Goal: Information Seeking & Learning: Learn about a topic

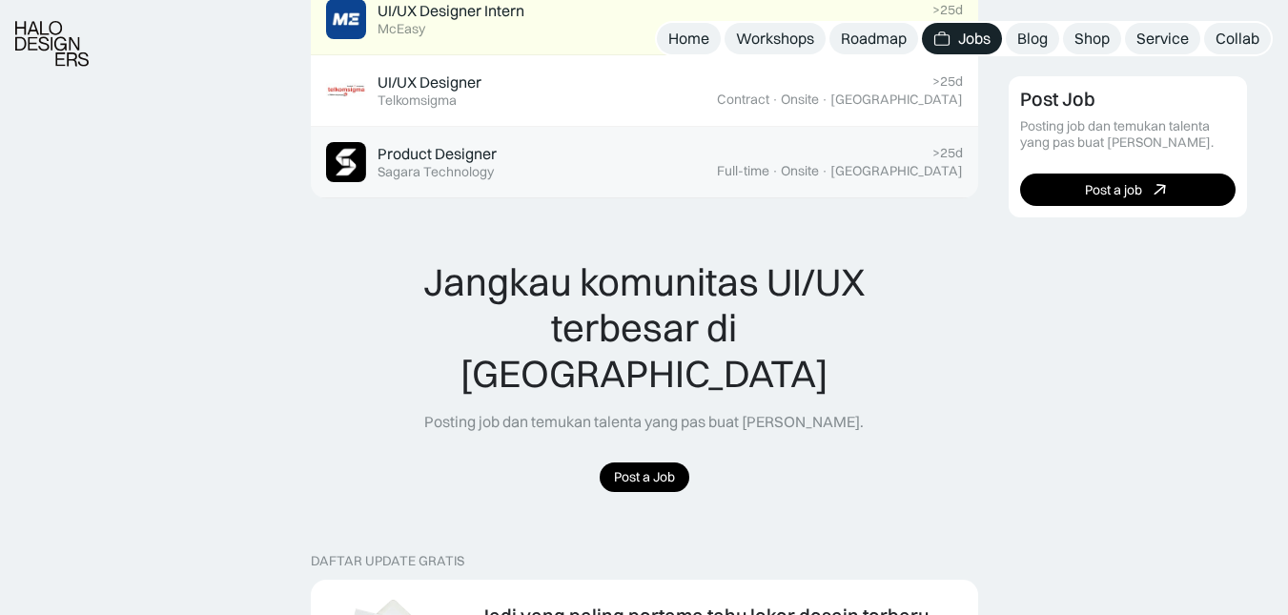
scroll to position [2003, 0]
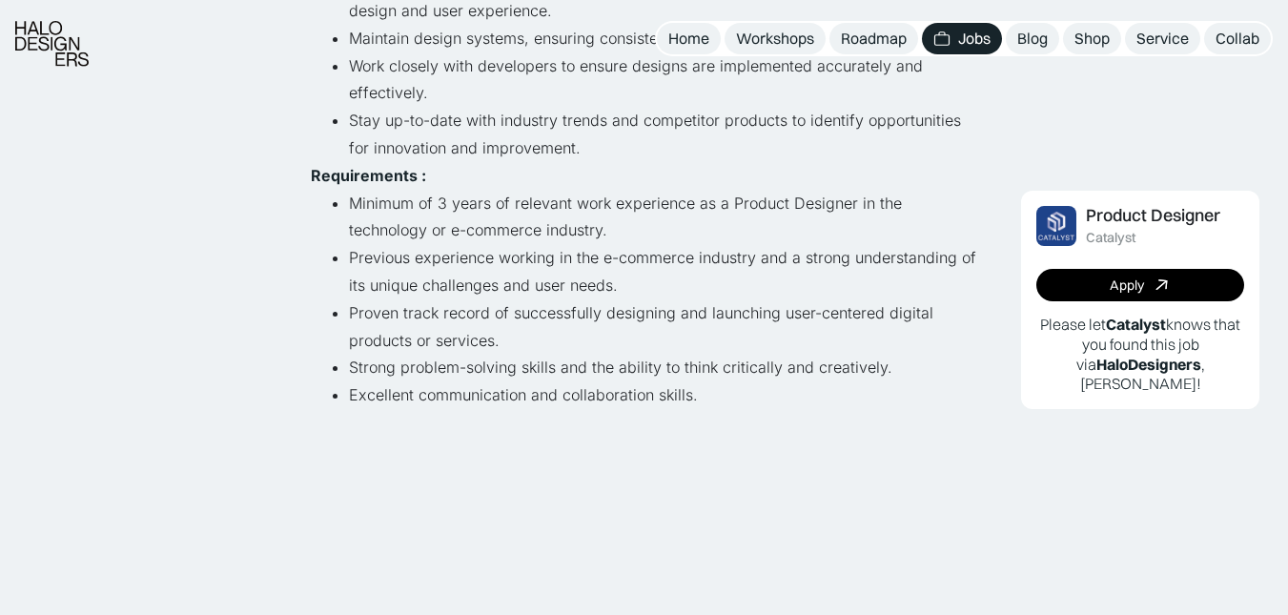
scroll to position [572, 0]
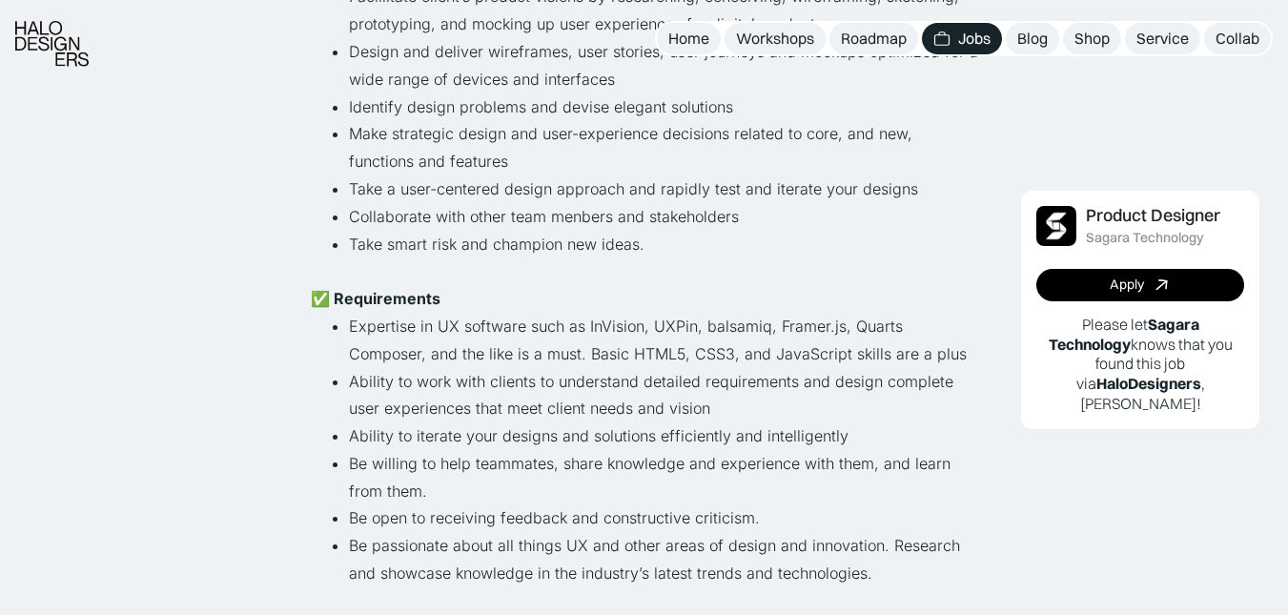
scroll to position [858, 0]
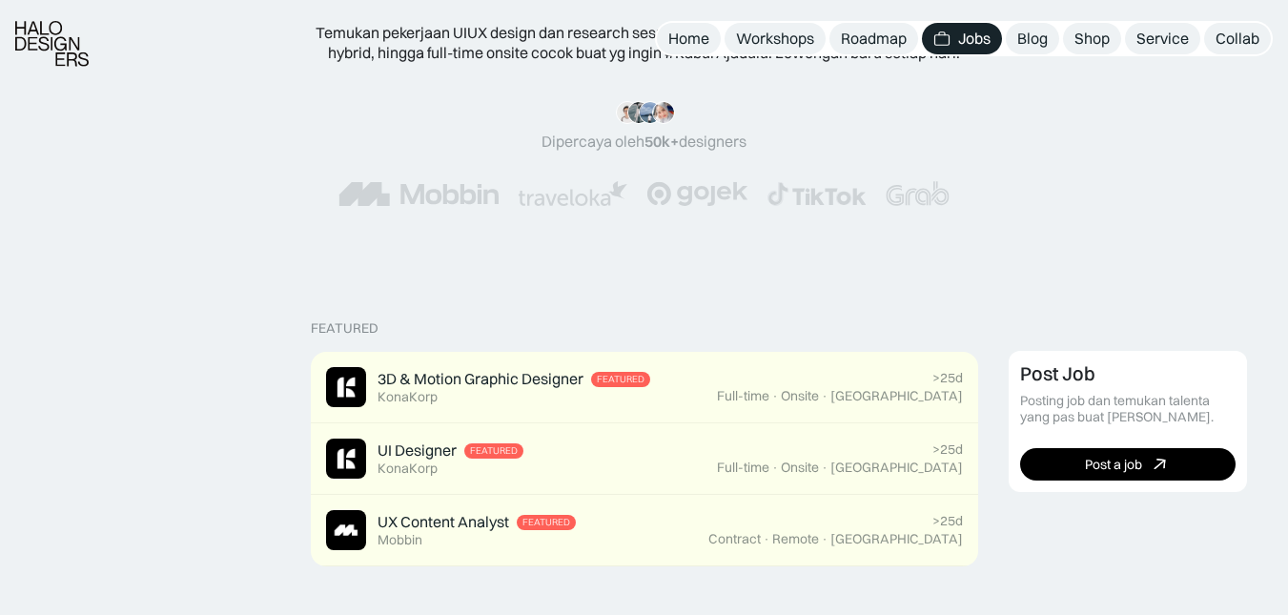
scroll to position [381, 0]
